Goal: Entertainment & Leisure: Consume media (video, audio)

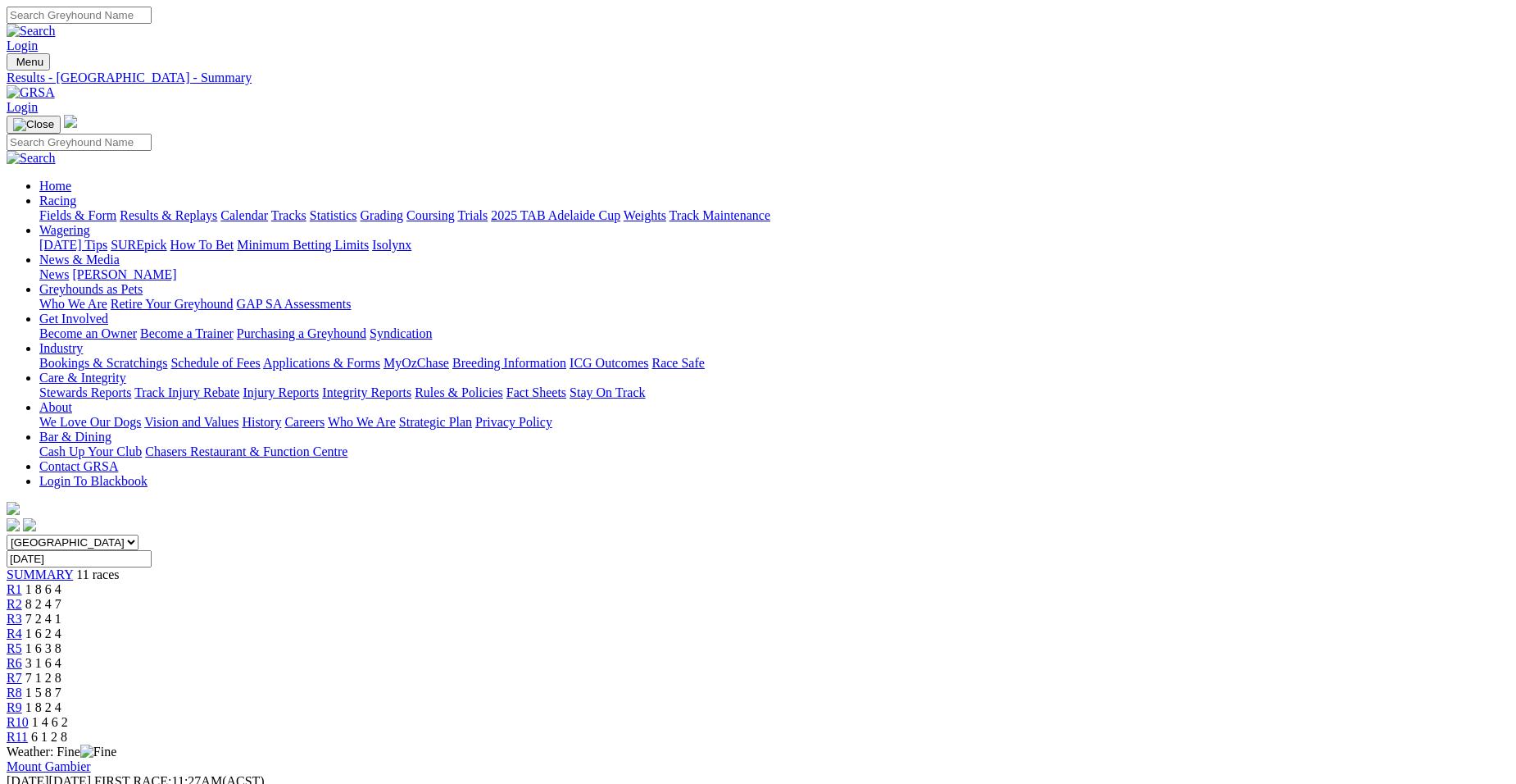
click at [22, 582] on span "R1" at bounding box center [14, 588] width 16 height 14
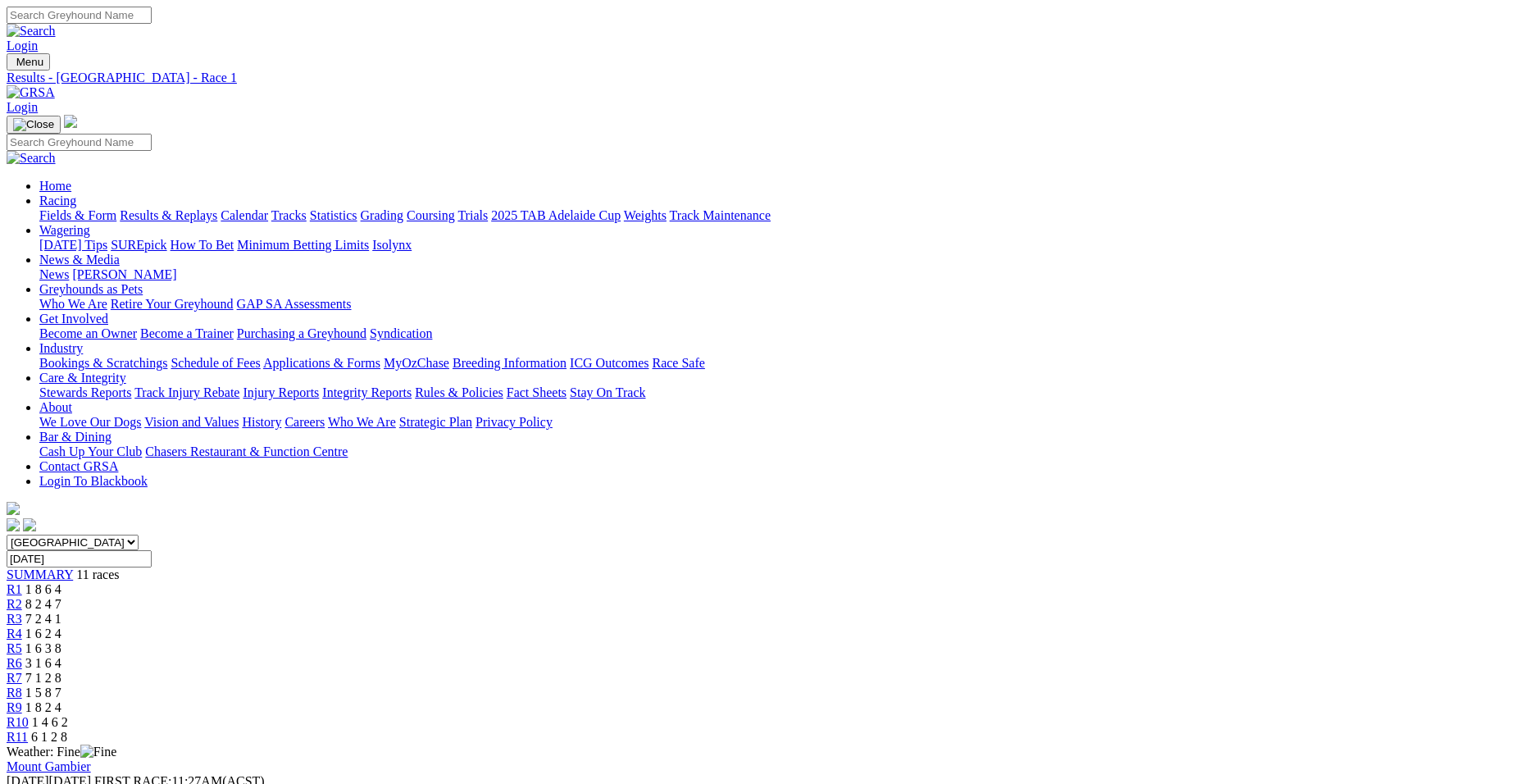
drag, startPoint x: 972, startPoint y: 379, endPoint x: 1529, endPoint y: 381, distance: 557.0
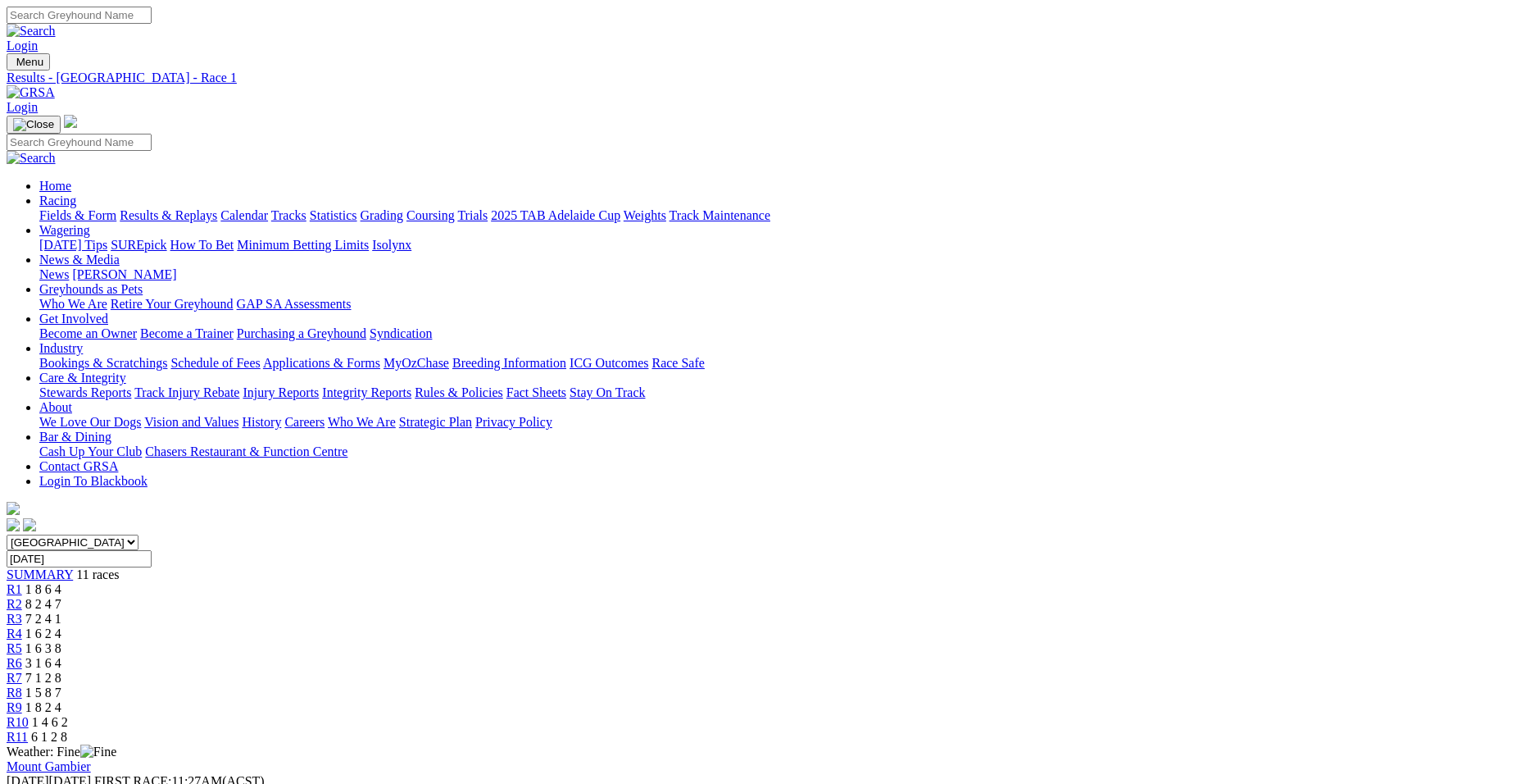
click at [28, 715] on span "R10" at bounding box center [17, 721] width 22 height 14
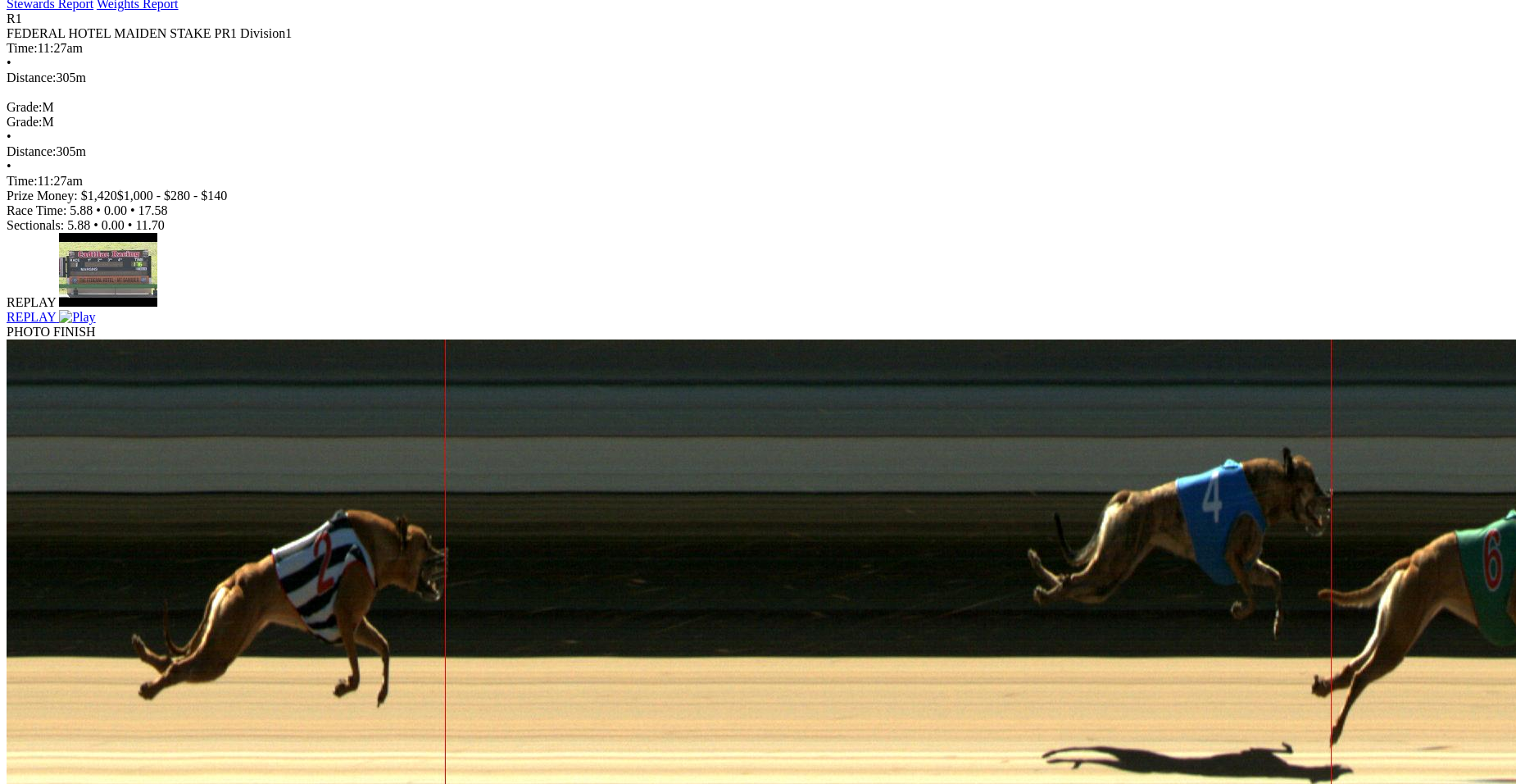
scroll to position [872, 0]
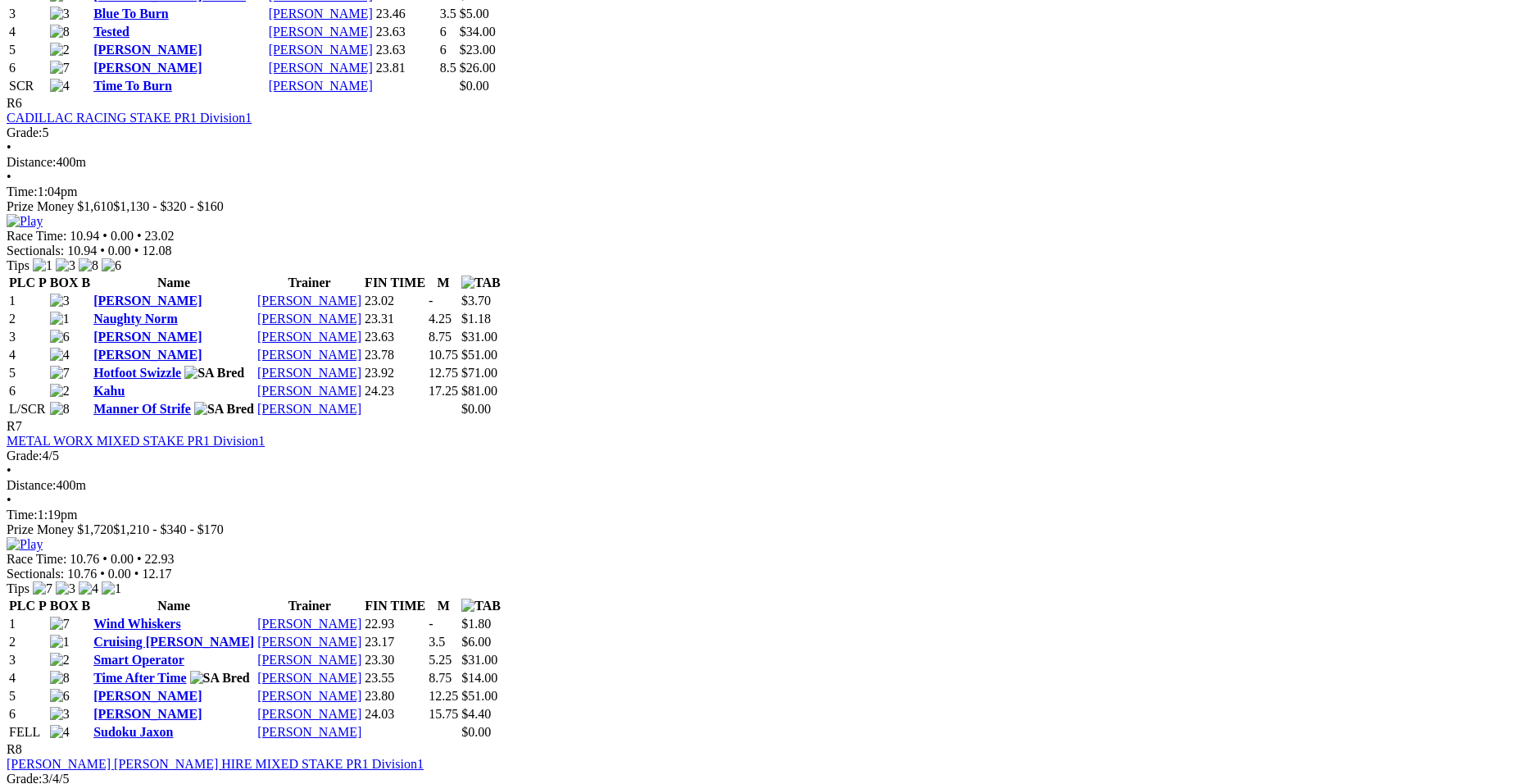
scroll to position [2311, 0]
